Goal: Entertainment & Leisure: Consume media (video, audio)

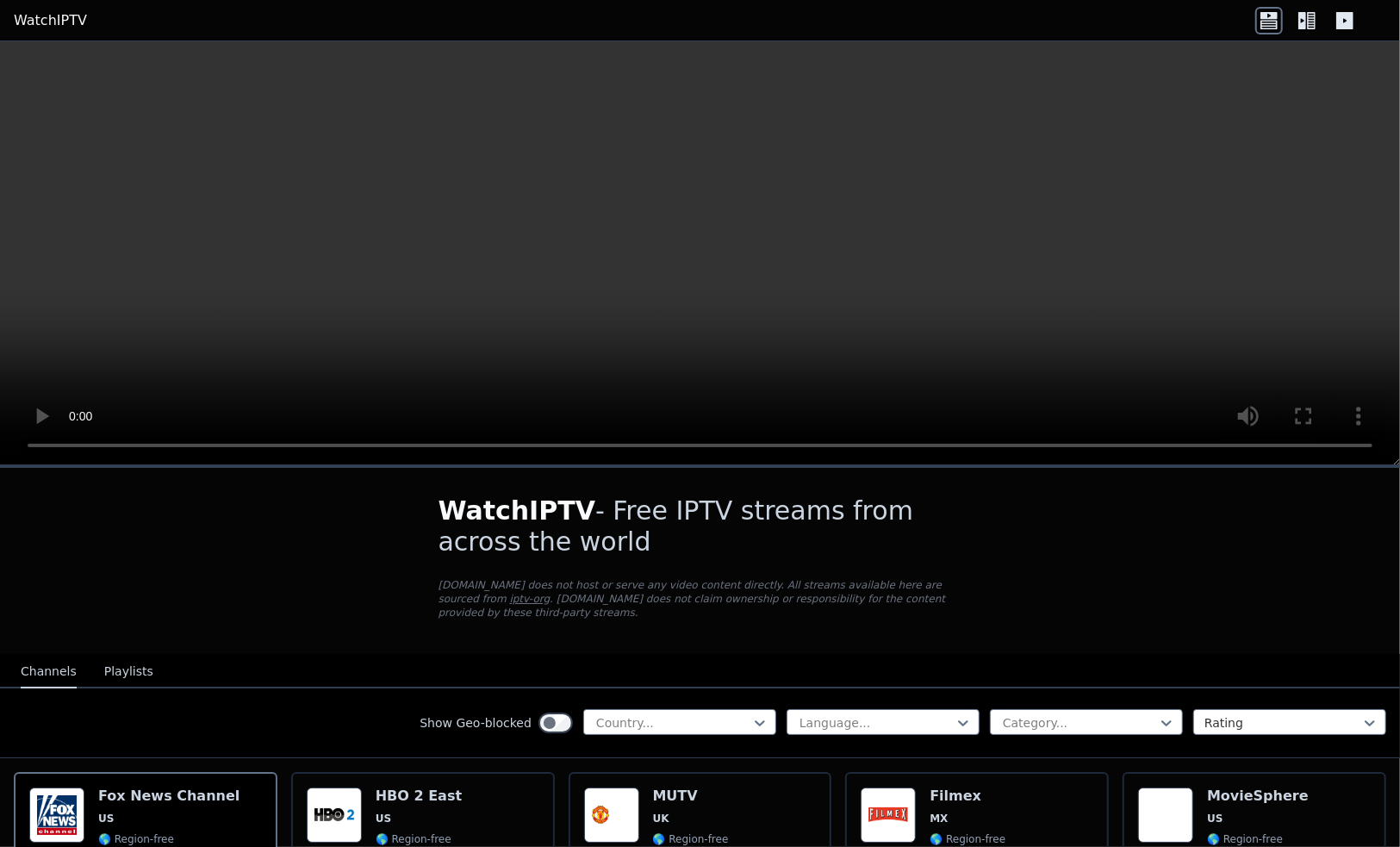
click at [1312, 21] on icon at bounding box center [1311, 21] width 9 height 17
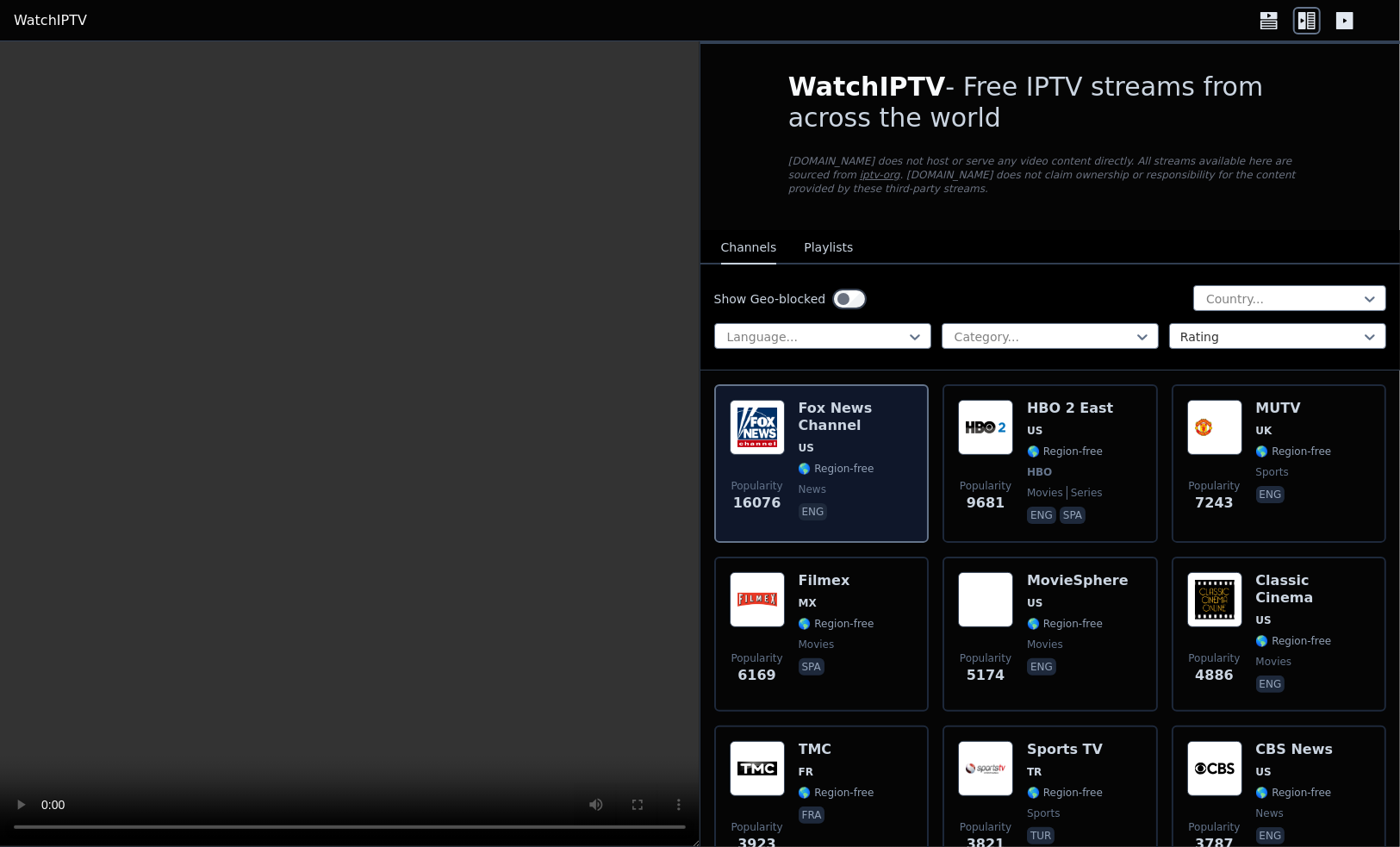
click at [881, 443] on div "[PERSON_NAME] US 🌎 Region-free news eng" at bounding box center [856, 463] width 115 height 128
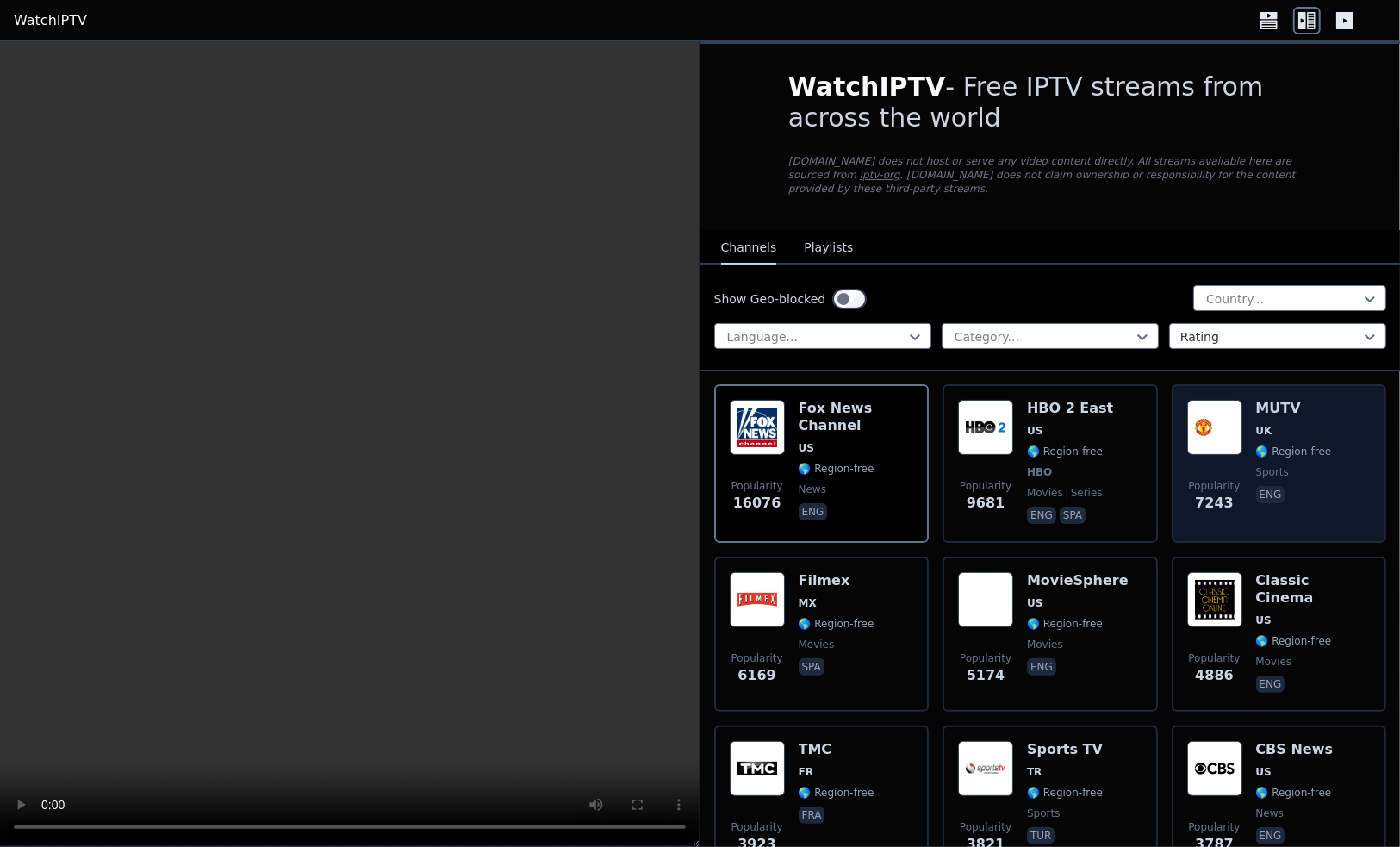
click at [1303, 445] on span "🌎 Region-free" at bounding box center [1294, 451] width 76 height 13
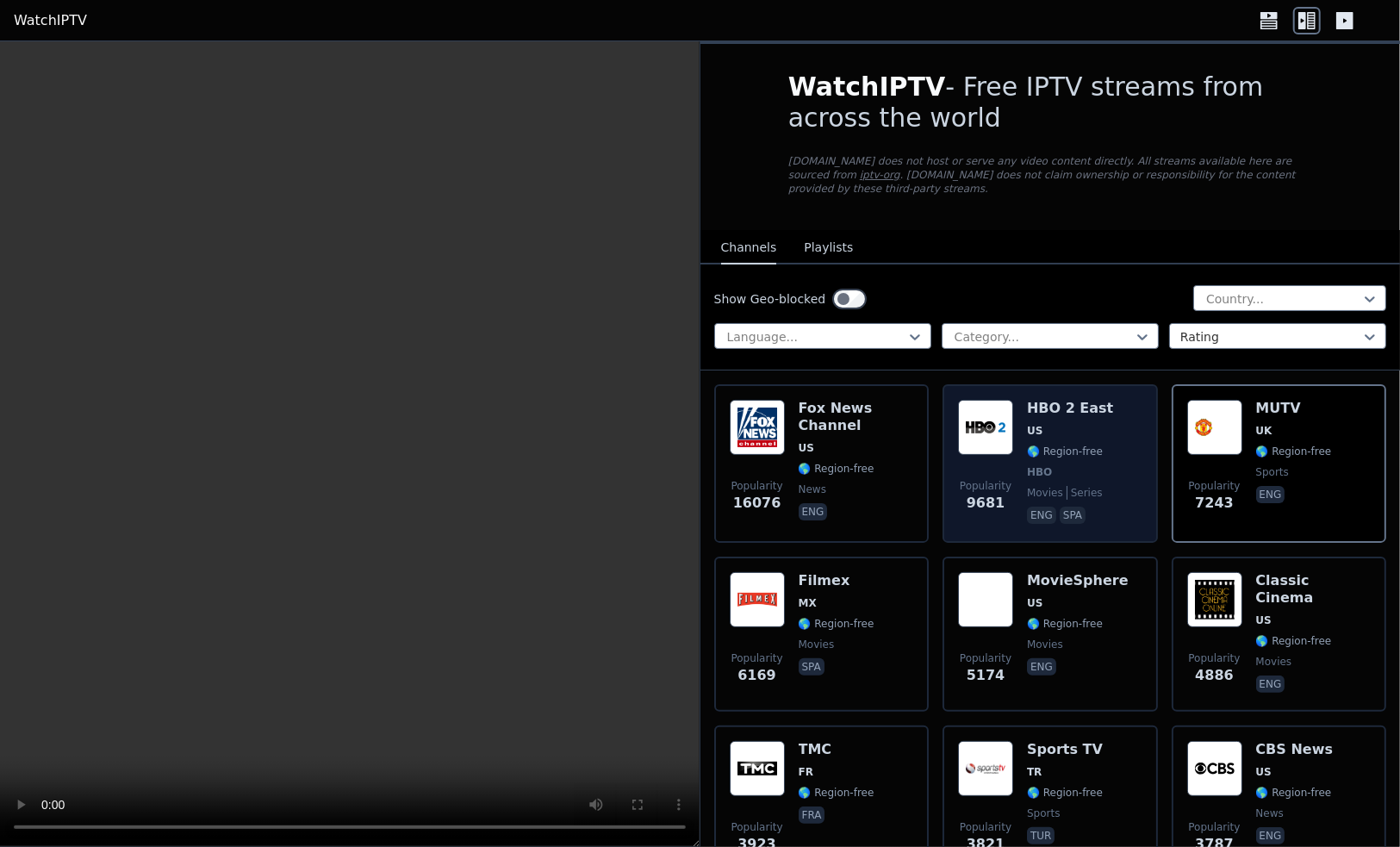
click at [1107, 452] on div "Popularity 9681 HBO 2 East US 🌎 Region-free HBO movies series eng spa" at bounding box center [1051, 463] width 185 height 128
click at [1096, 466] on span "HBO" at bounding box center [1070, 473] width 87 height 13
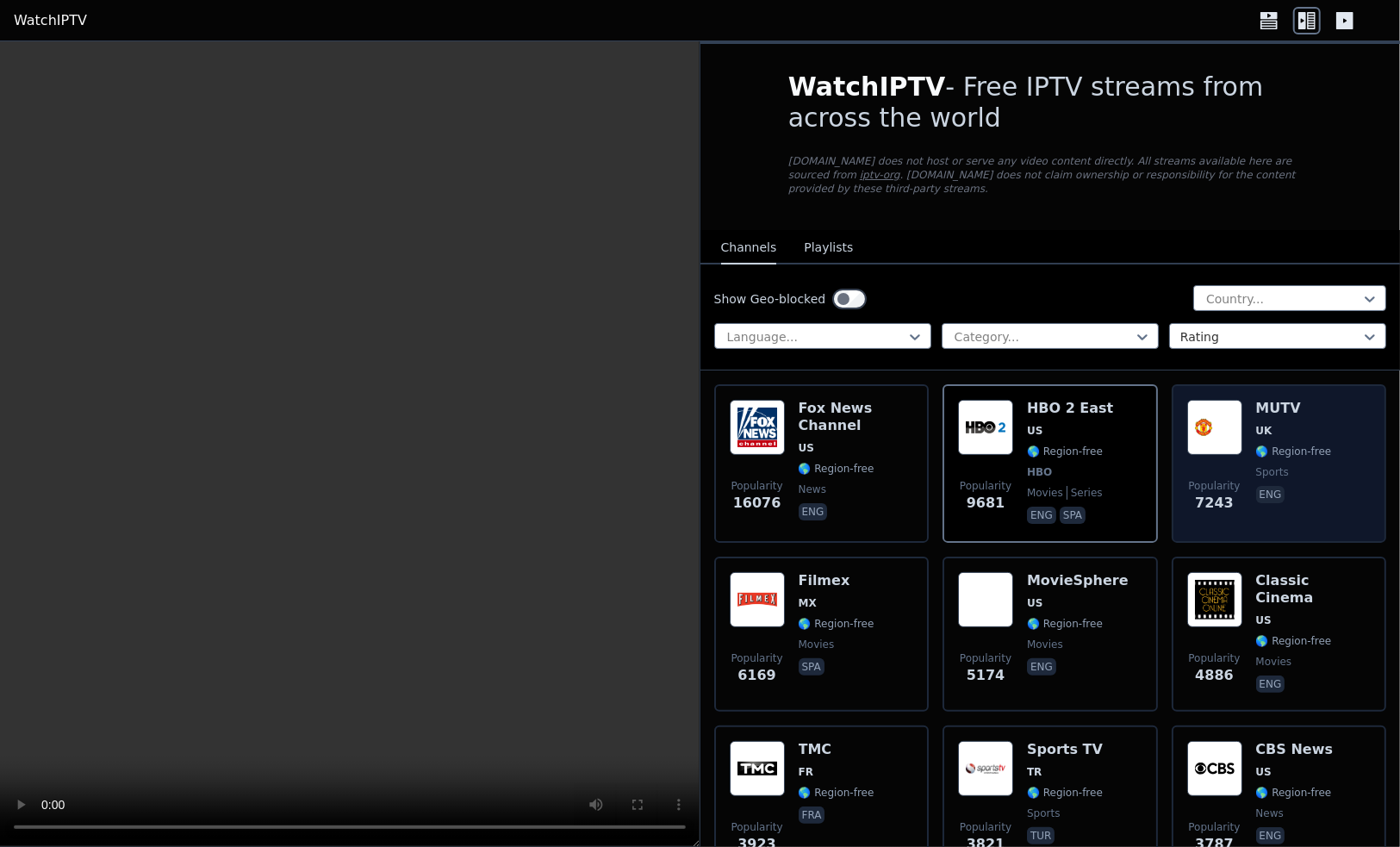
click at [1324, 474] on div "Popularity 7243 MUTV [GEOGRAPHIC_DATA] 🌎 Region-free sports eng" at bounding box center [1280, 463] width 185 height 128
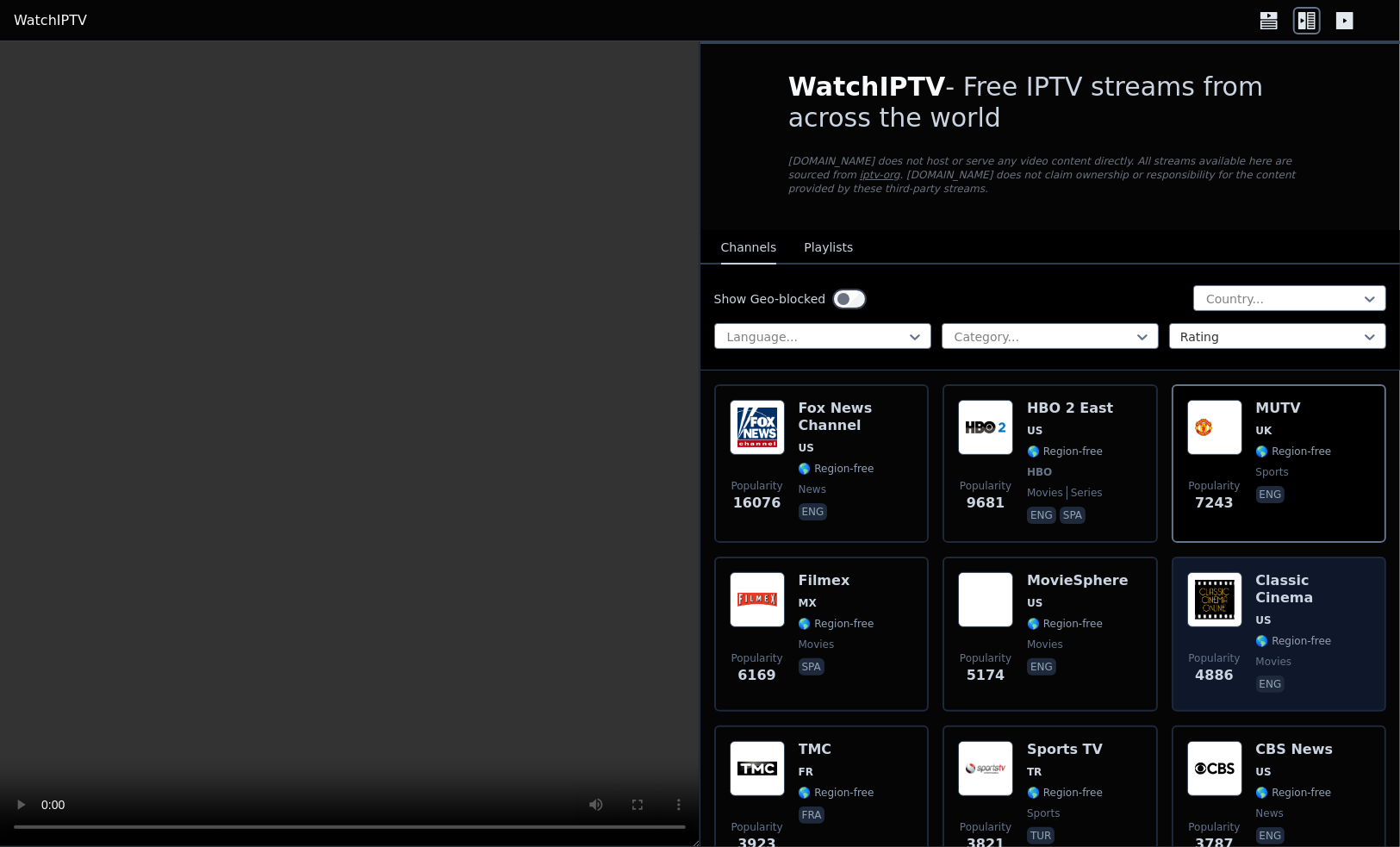
click at [1331, 618] on div "Classic Cinema US 🌎 Region-free movies eng" at bounding box center [1314, 634] width 115 height 124
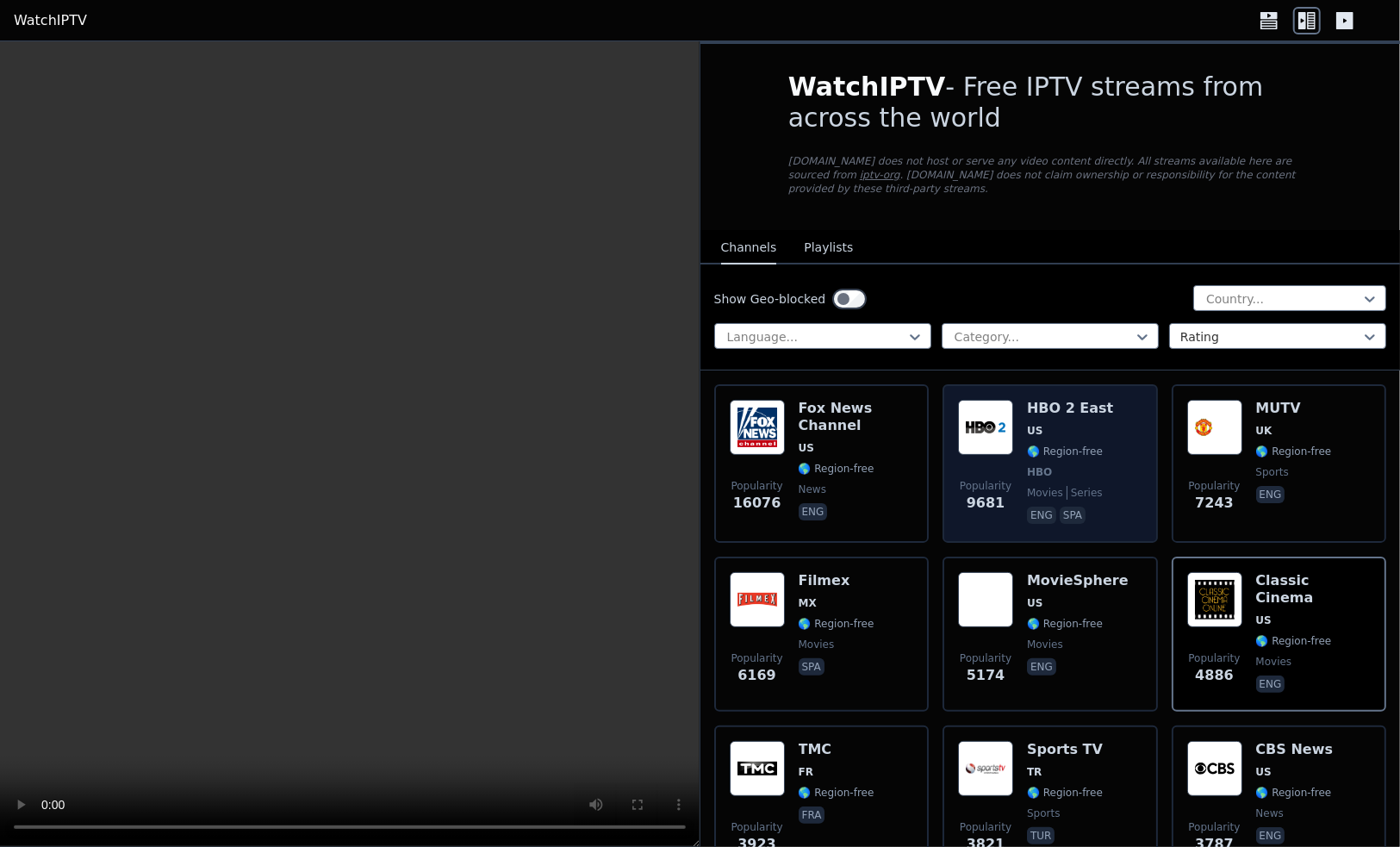
click at [1117, 466] on div "Popularity 9681 HBO 2 East US 🌎 Region-free HBO movies series eng spa" at bounding box center [1051, 463] width 185 height 128
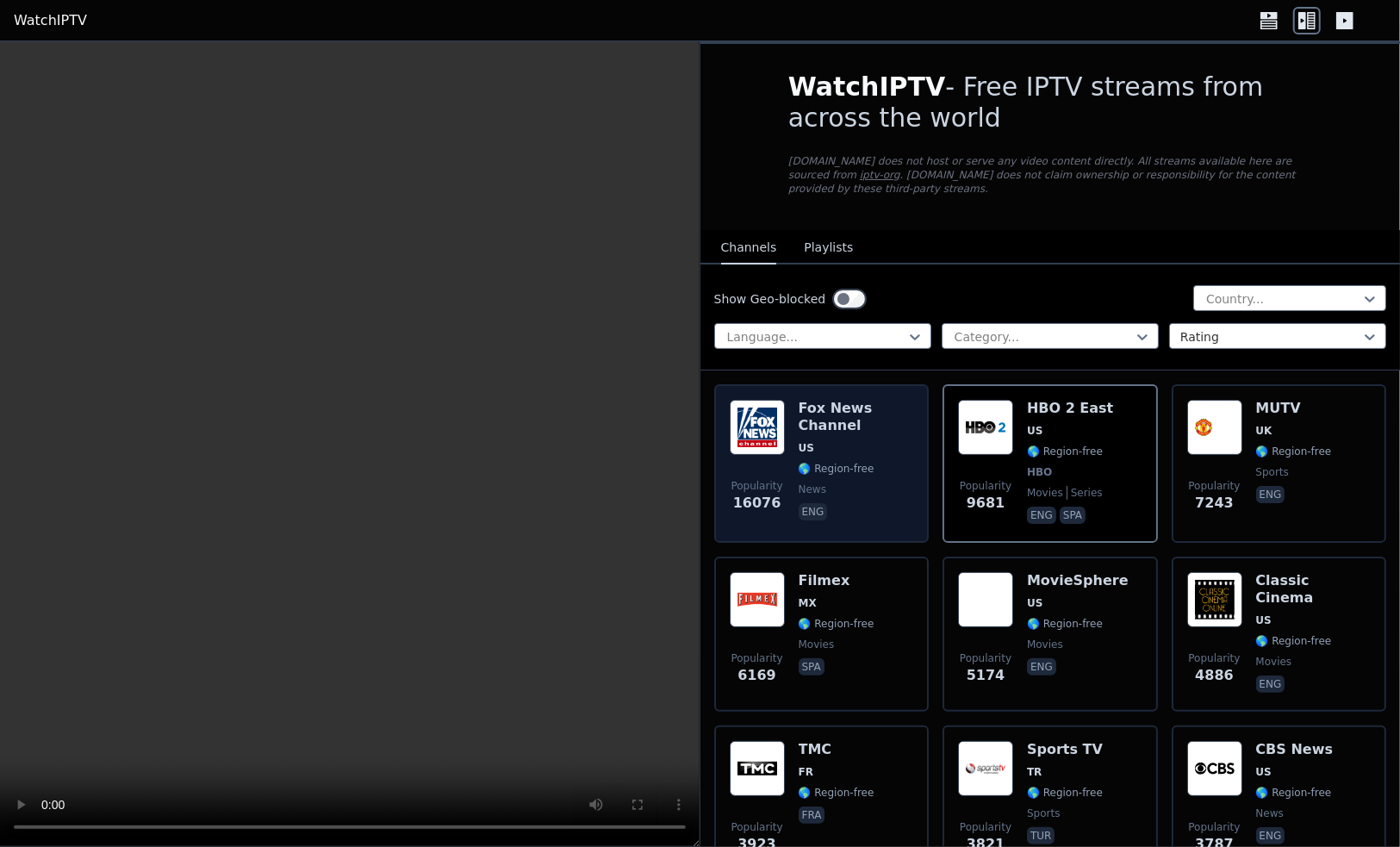
click at [870, 503] on span "eng" at bounding box center [856, 513] width 115 height 20
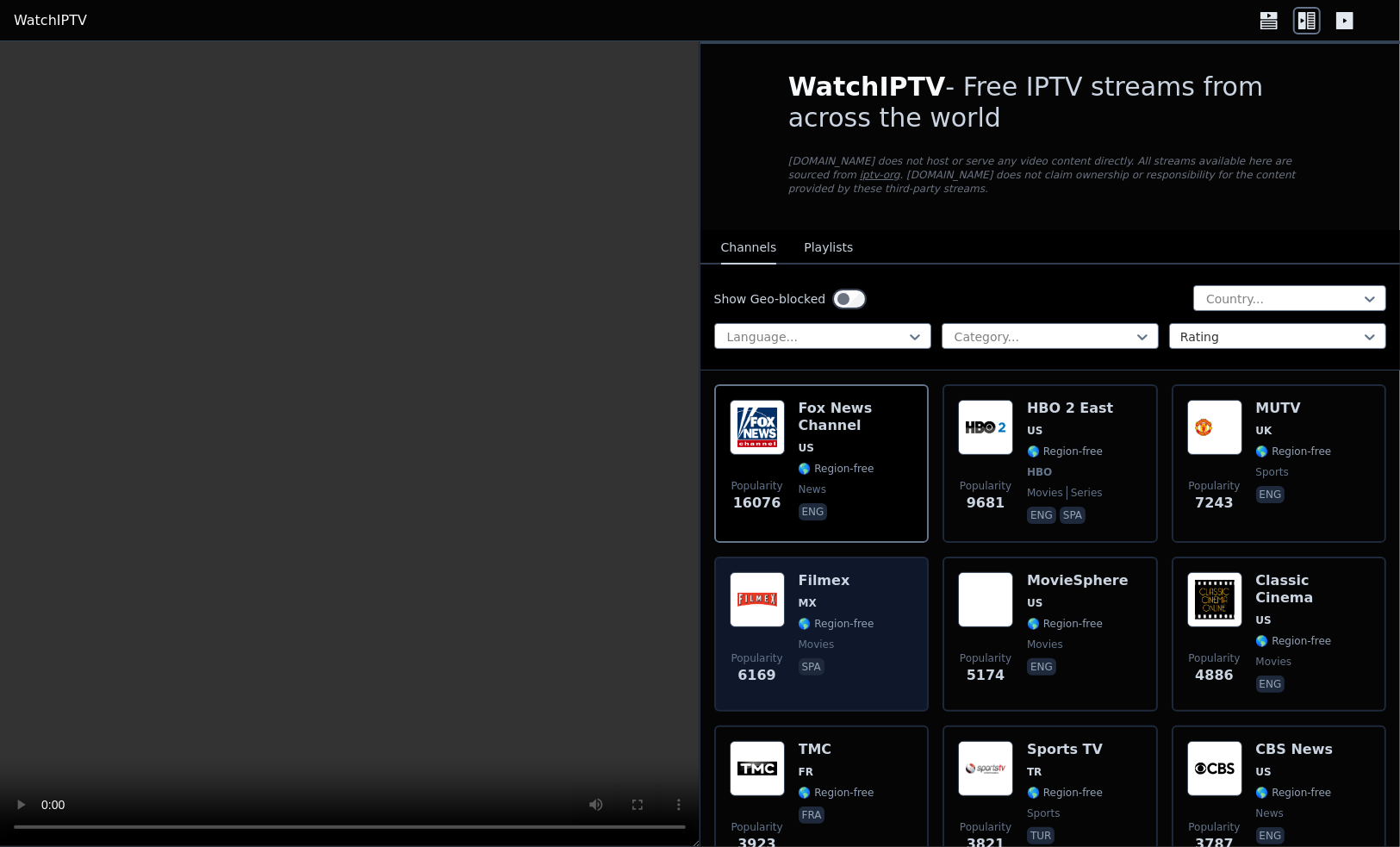
click at [878, 589] on div "Popularity 6169 Filmex MX 🌎 Region-free movies spa" at bounding box center [822, 634] width 185 height 124
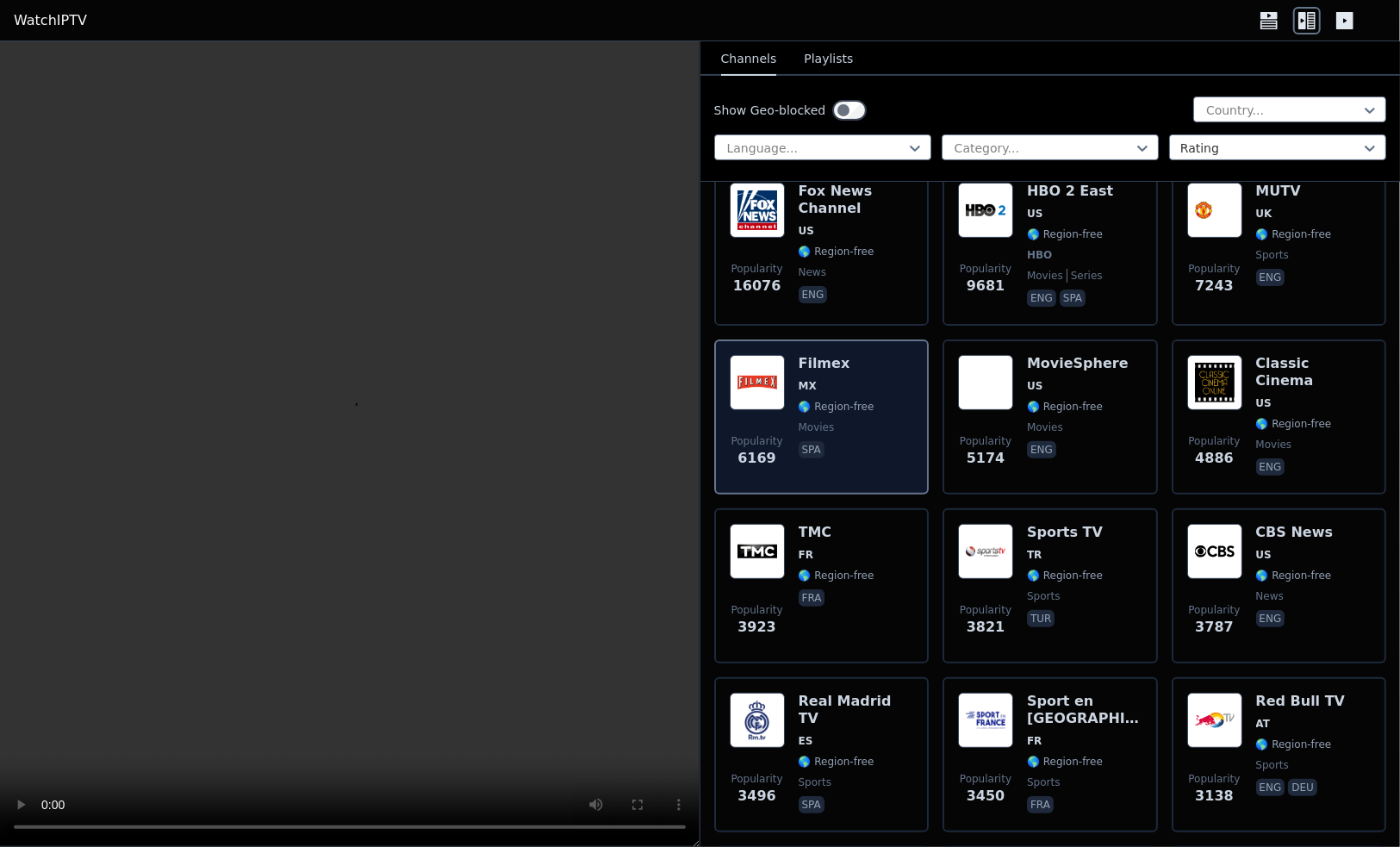
scroll to position [242, 0]
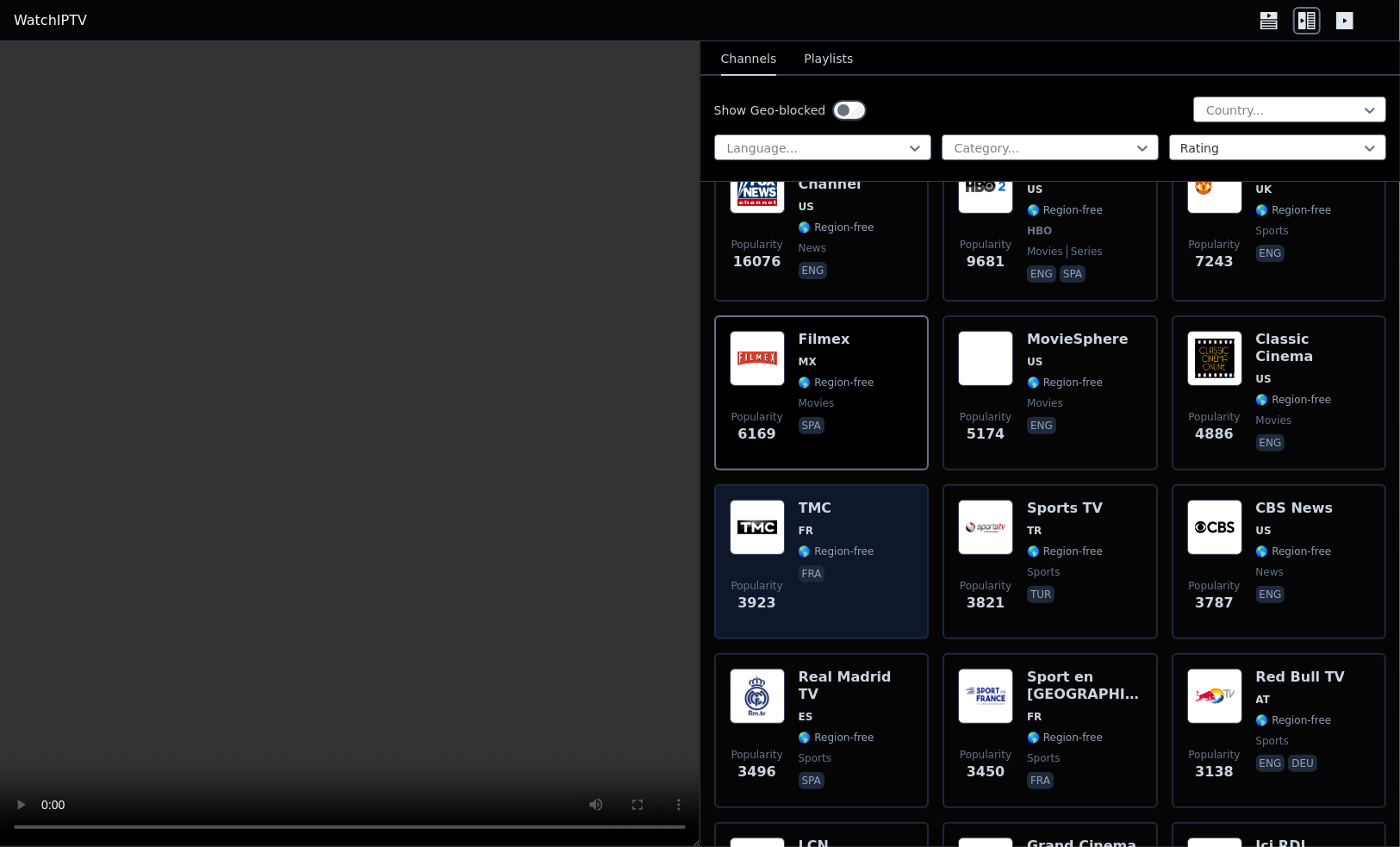
click at [881, 554] on div "Popularity 3923 TMC FR 🌎 Region-free fra" at bounding box center [822, 561] width 185 height 124
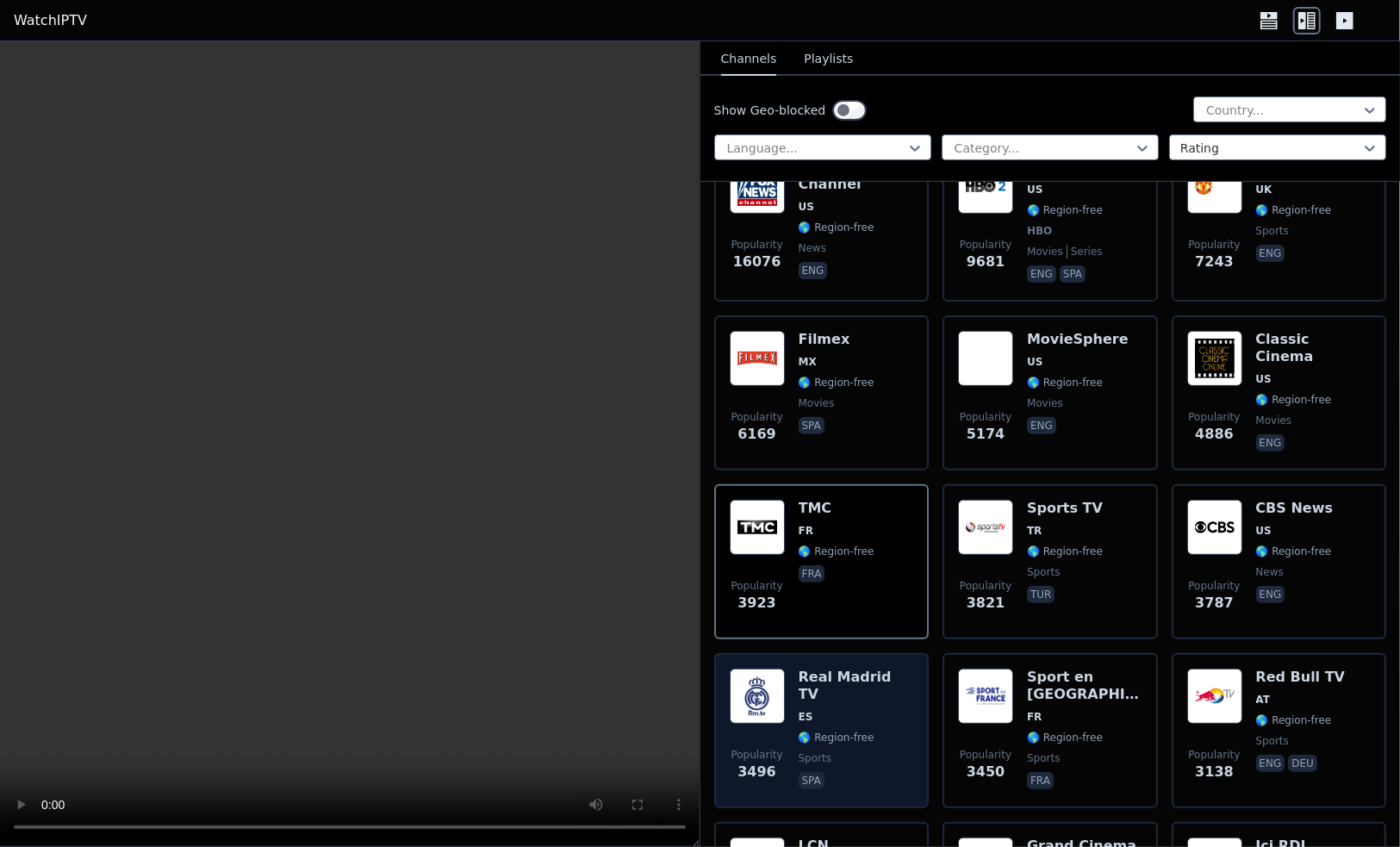
click at [870, 692] on div "Real Madrid TV ES 🌎 Region-free sports spa" at bounding box center [856, 731] width 115 height 124
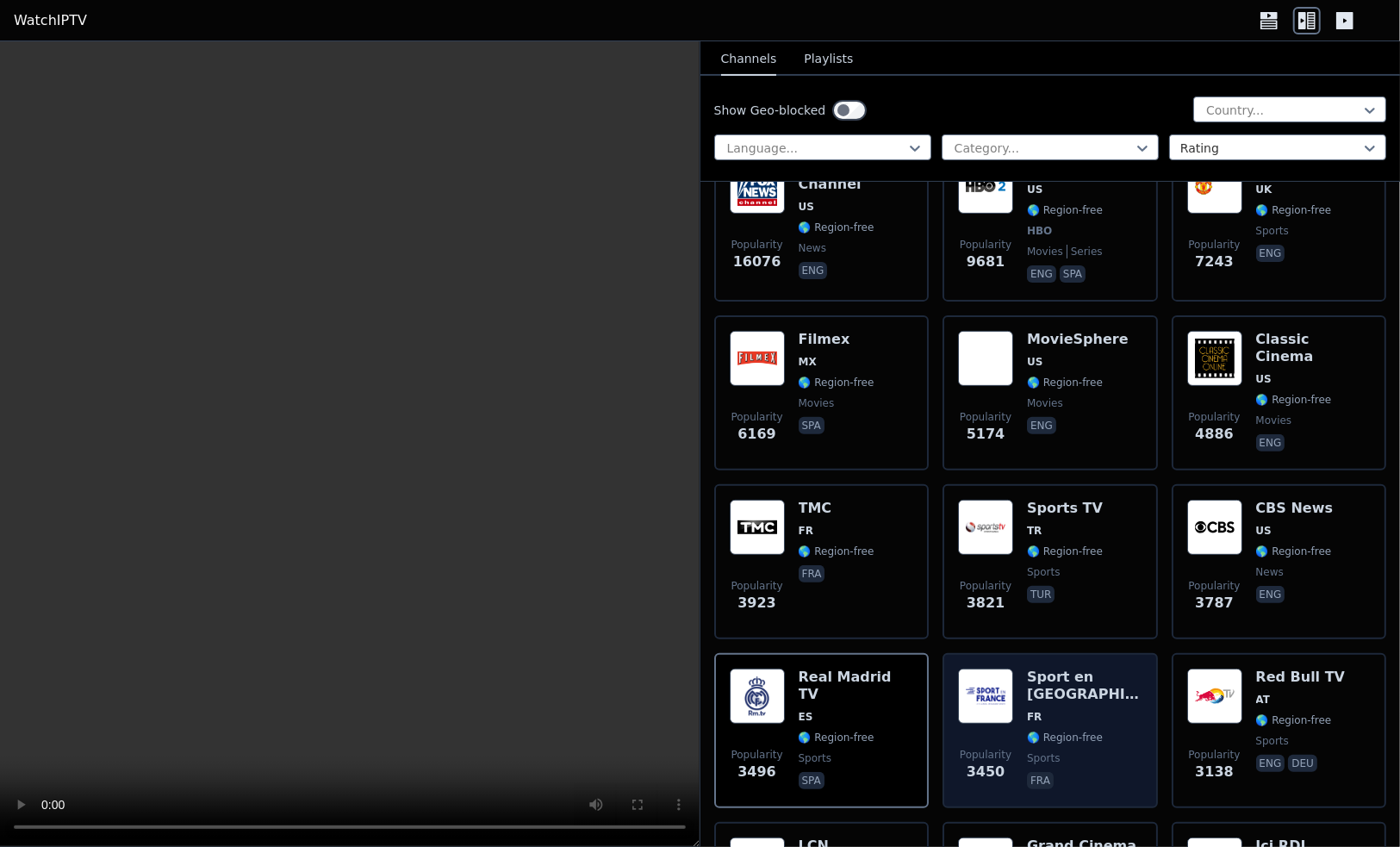
click at [1107, 695] on div "Sport en [GEOGRAPHIC_DATA] FR 🌎 Region-free sports fra" at bounding box center [1084, 731] width 115 height 124
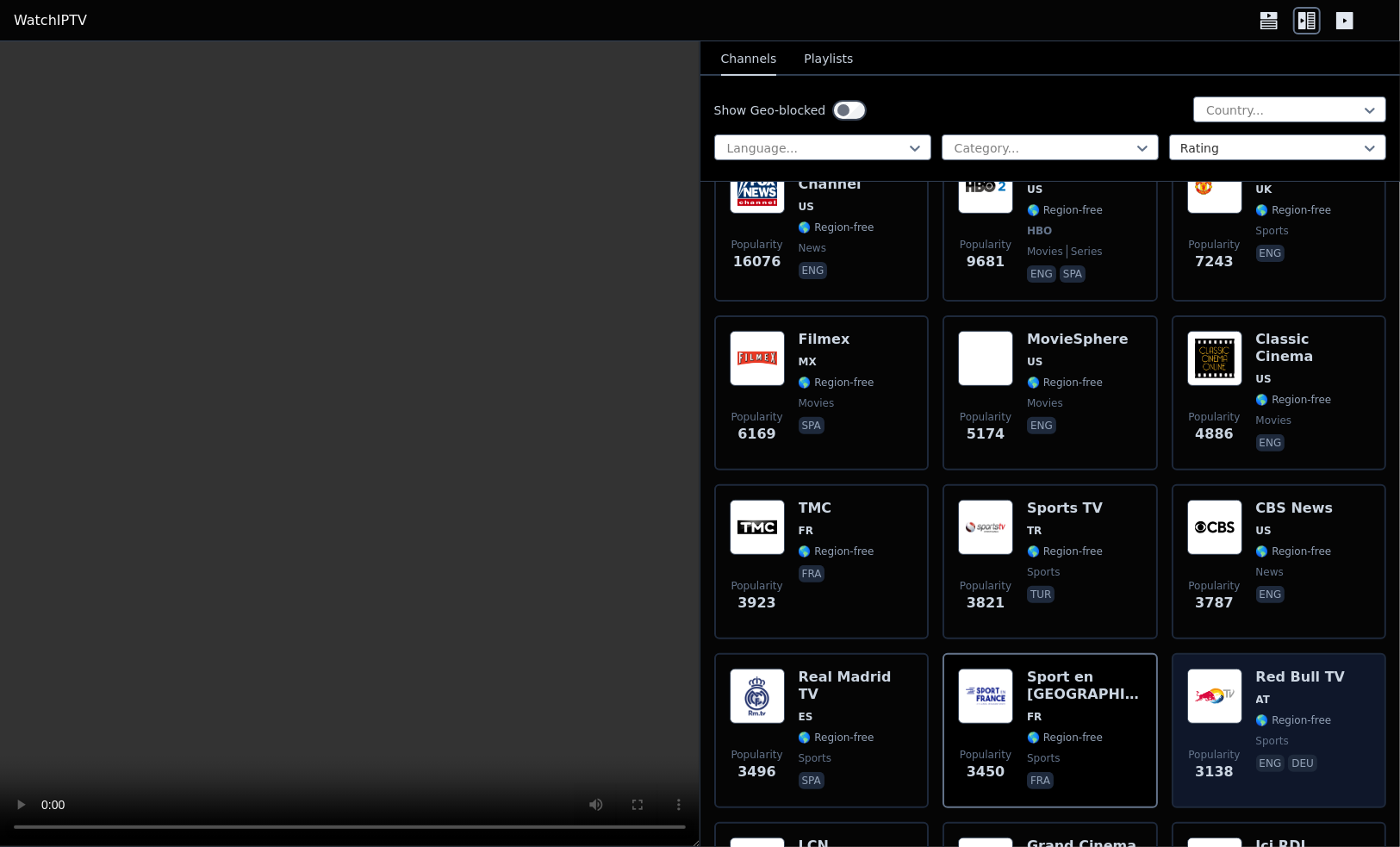
click at [1300, 713] on span "🌎 Region-free" at bounding box center [1294, 720] width 76 height 13
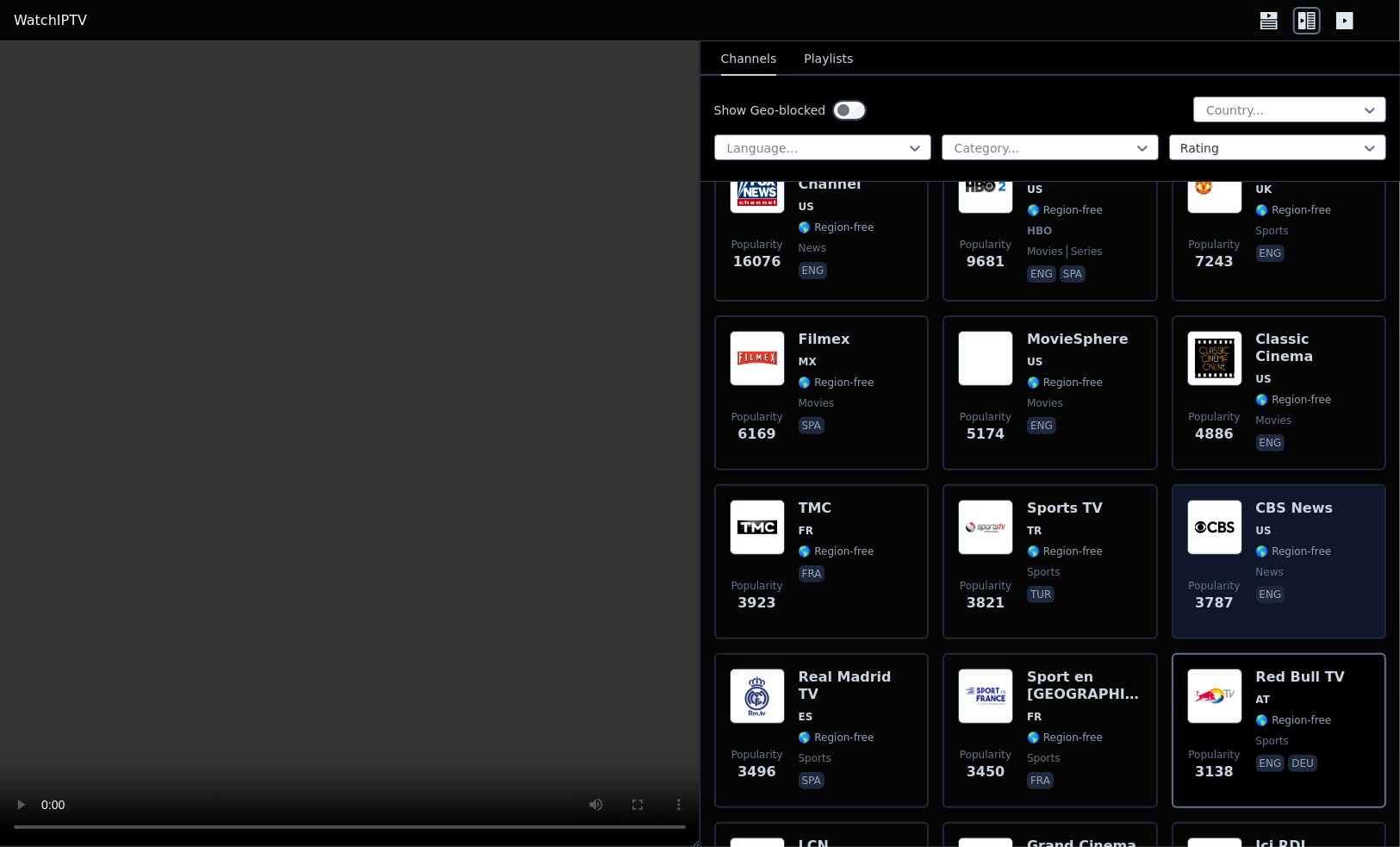
click at [1292, 565] on span "news" at bounding box center [1295, 572] width 78 height 13
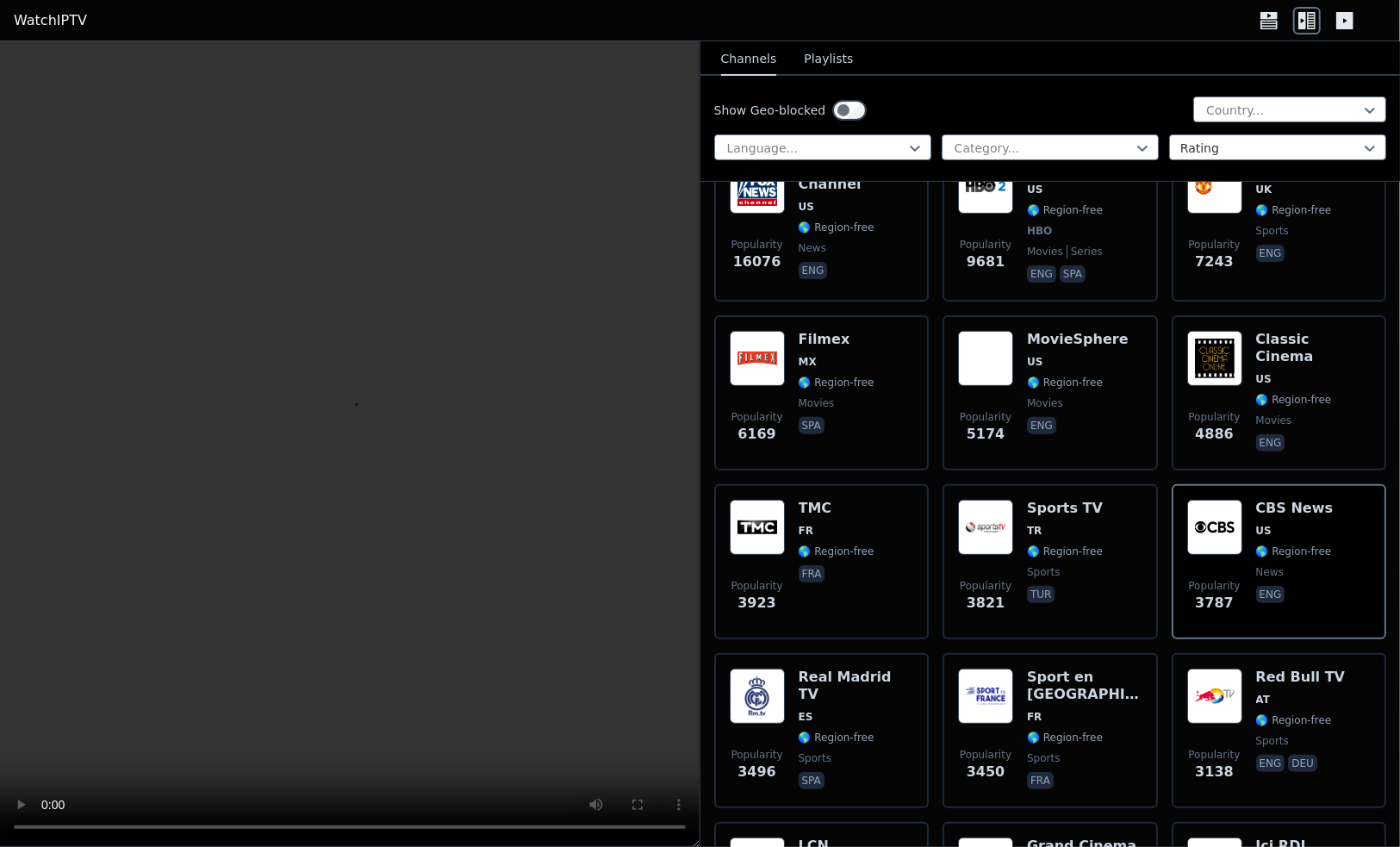
scroll to position [88, 0]
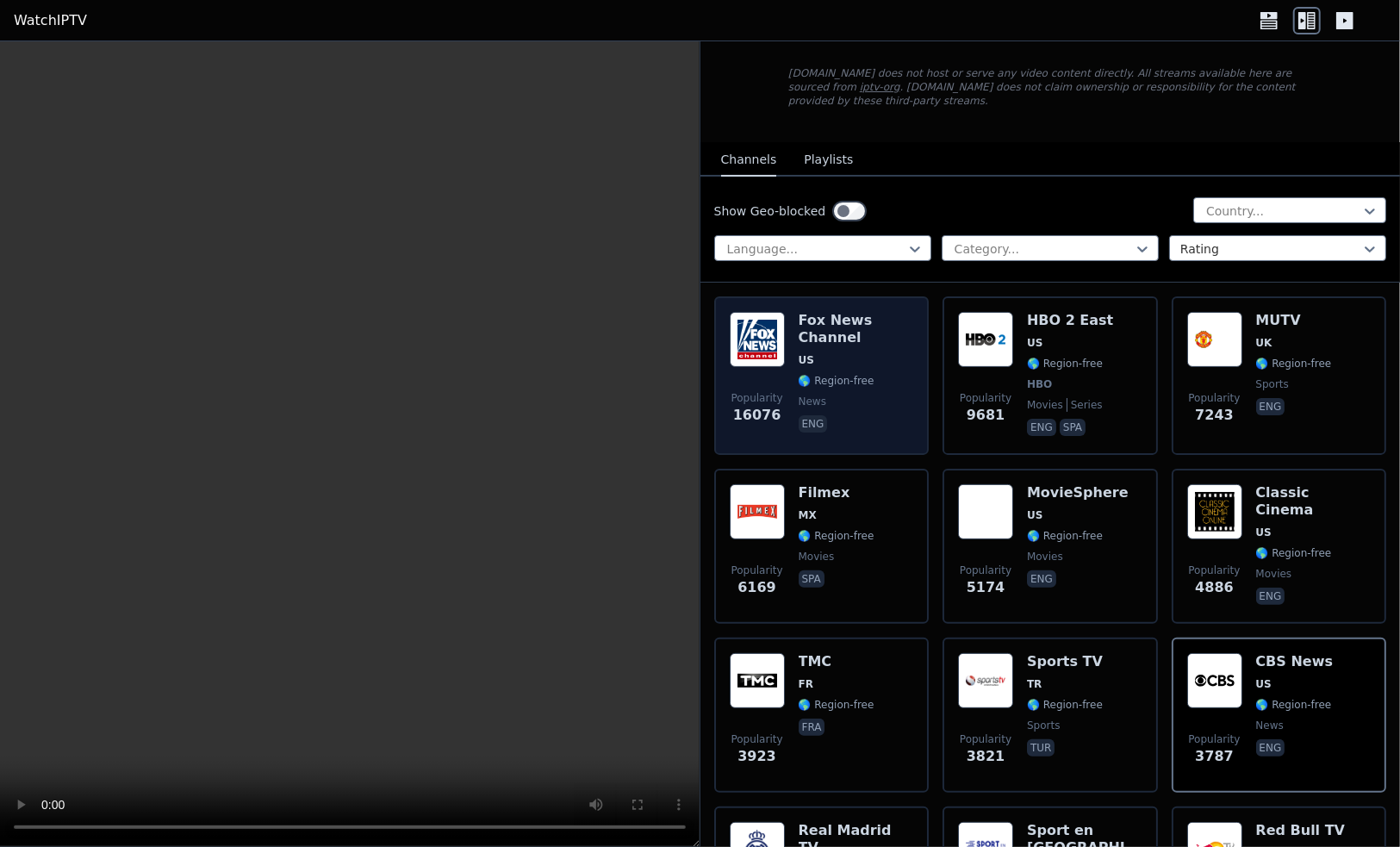
click at [846, 360] on div "[PERSON_NAME] US 🌎 Region-free news eng" at bounding box center [856, 375] width 115 height 128
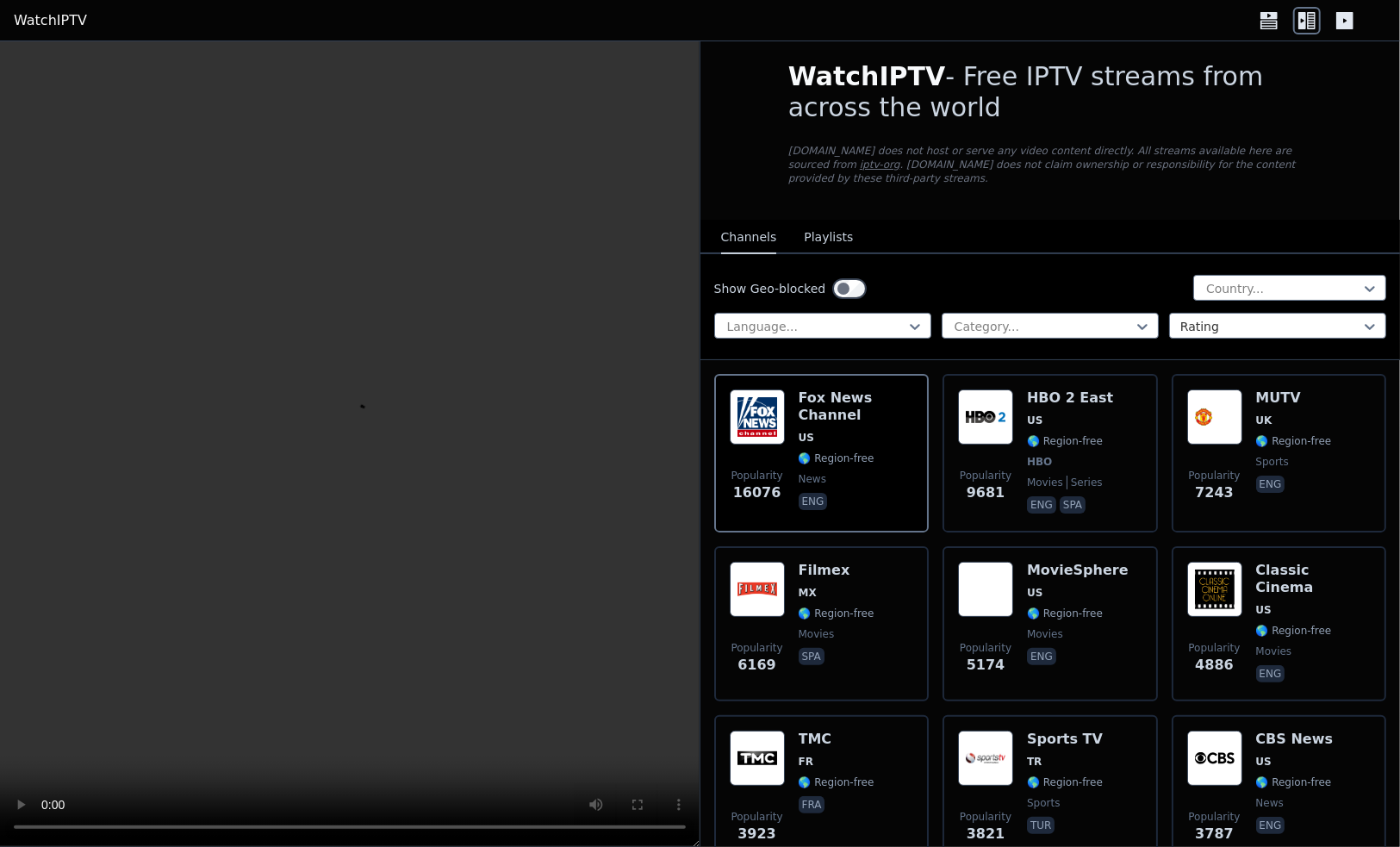
scroll to position [0, 0]
